Goal: Check status: Check status

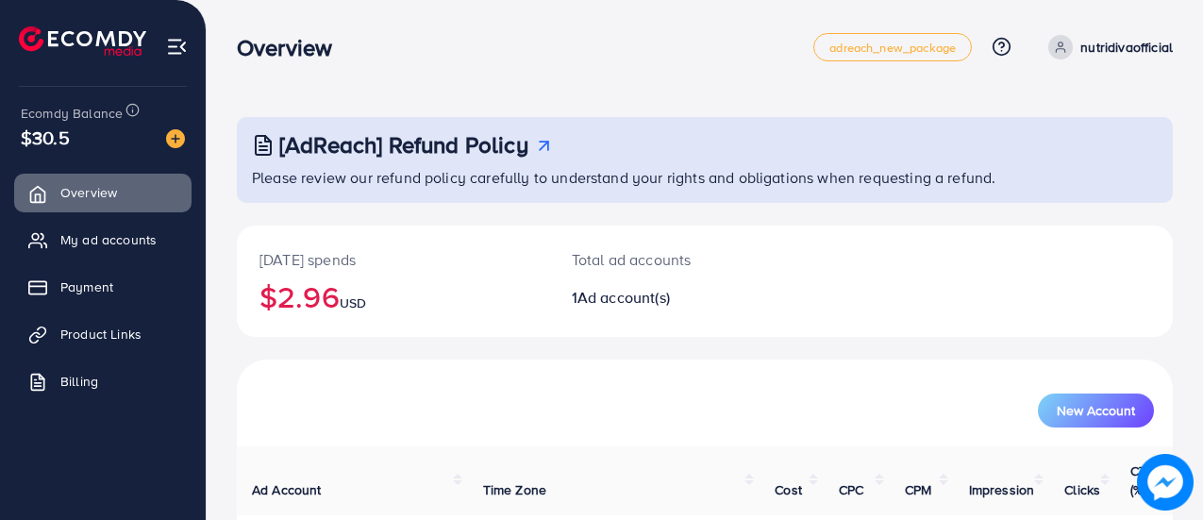
scroll to position [68, 0]
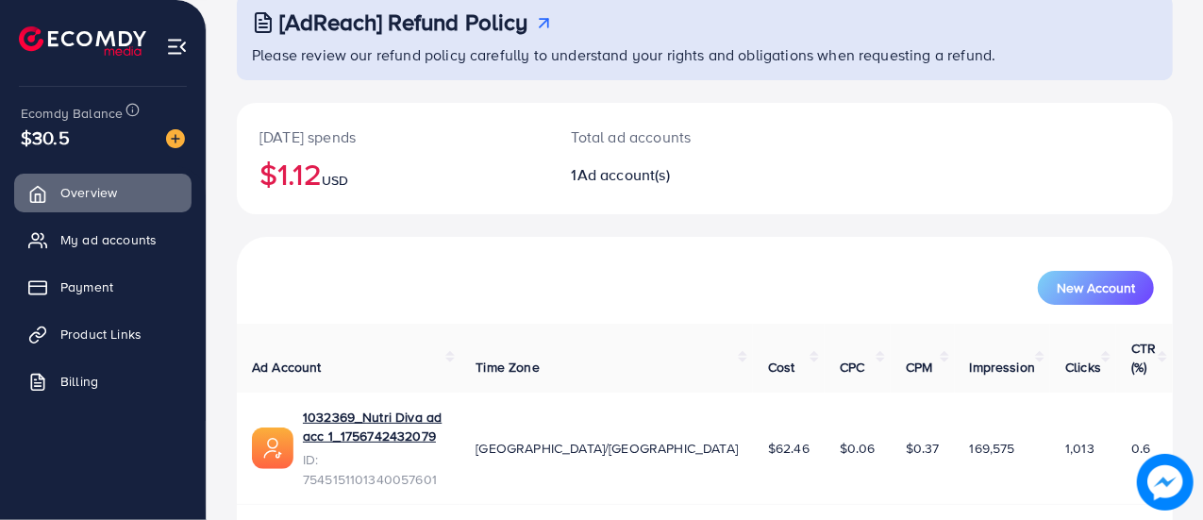
scroll to position [128, 0]
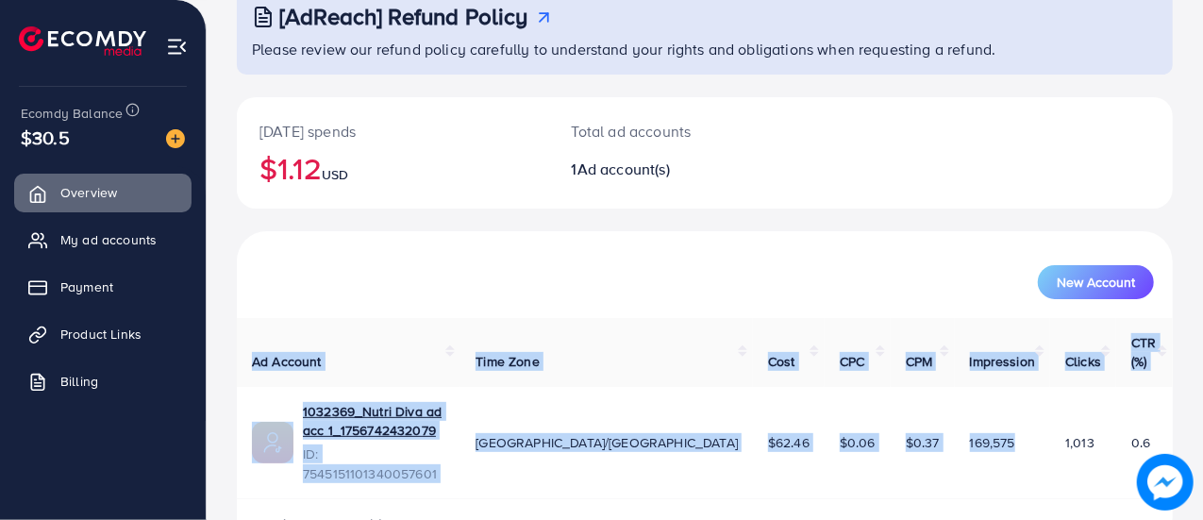
drag, startPoint x: 978, startPoint y: 404, endPoint x: 1119, endPoint y: 429, distance: 143.7
click at [1203, 392] on html "Overview adreach_new_package Help Center Contact Support Plans and Pricing Term…" at bounding box center [601, 132] width 1203 height 520
click at [91, 231] on span "My ad accounts" at bounding box center [113, 239] width 96 height 19
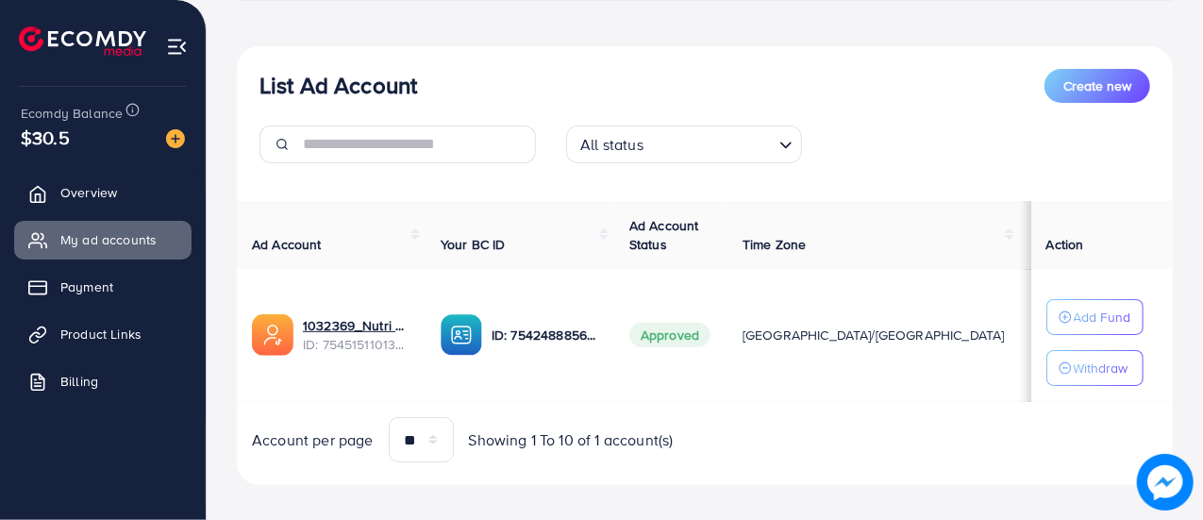
scroll to position [189, 0]
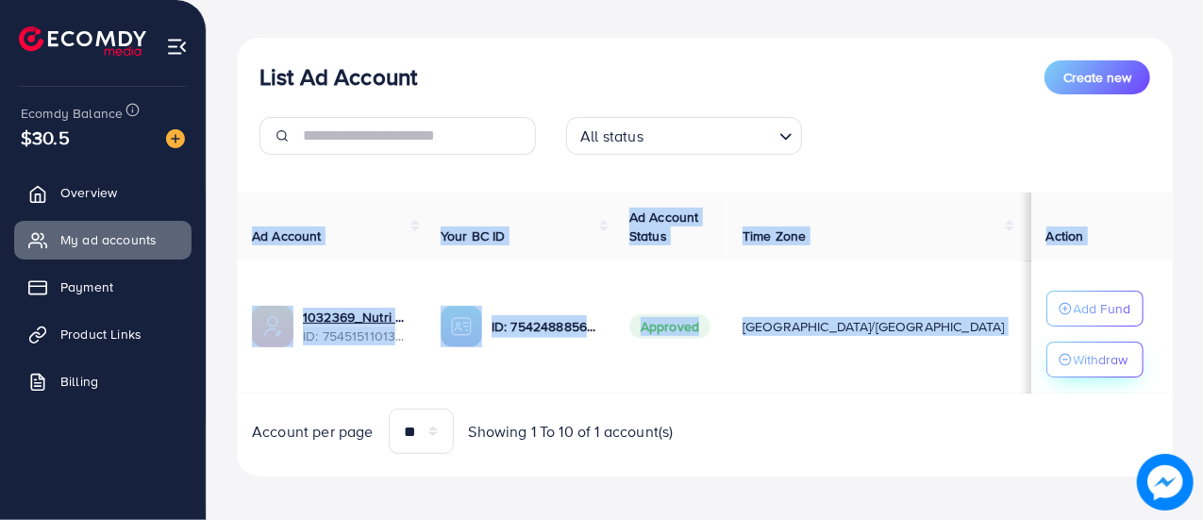
drag, startPoint x: 879, startPoint y: 334, endPoint x: 1112, endPoint y: 342, distance: 233.3
click at [1112, 342] on tr "1032369_Nutri Diva ad acc 1_1756742432079 ID: 7545151101340057601 ID: 754248885…" at bounding box center [775, 327] width 1077 height 133
click at [861, 173] on div "List Ad Account Create new All status Loading... Ad Account Your BC ID Ad Accou…" at bounding box center [705, 258] width 936 height 440
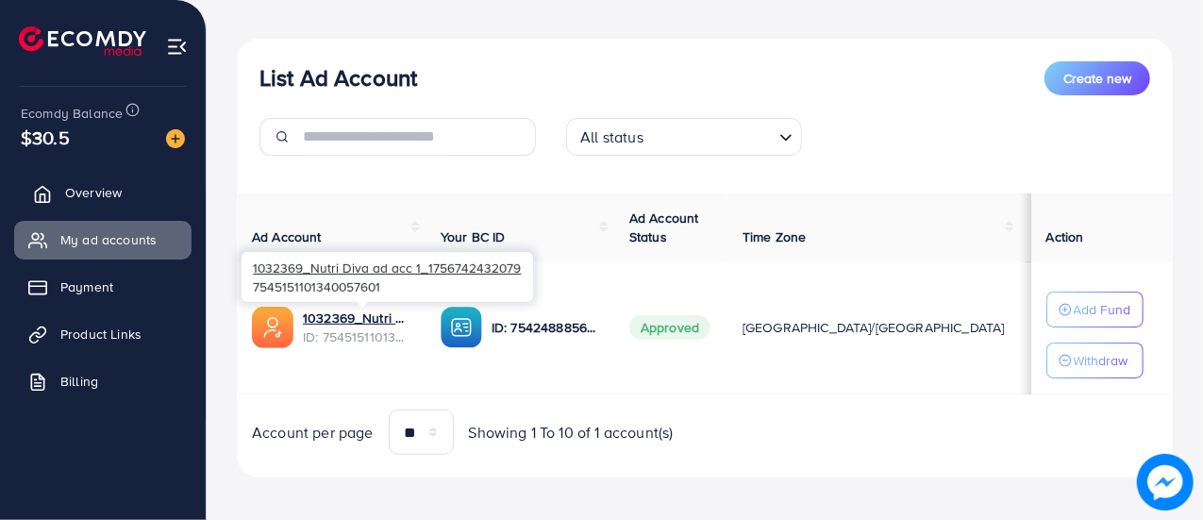
scroll to position [189, 0]
